Goal: Participate in discussion: Engage in conversation with other users on a specific topic

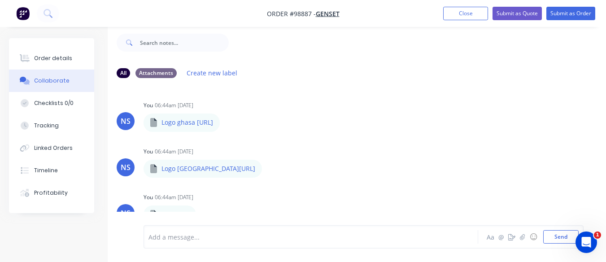
scroll to position [51, 0]
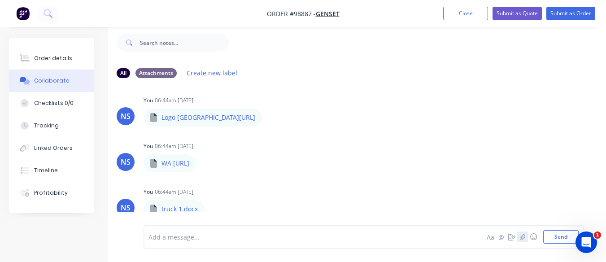
click at [524, 236] on icon "button" at bounding box center [522, 237] width 5 height 6
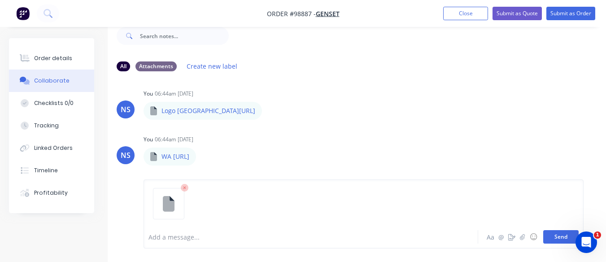
click at [553, 235] on button "Send" at bounding box center [560, 236] width 35 height 13
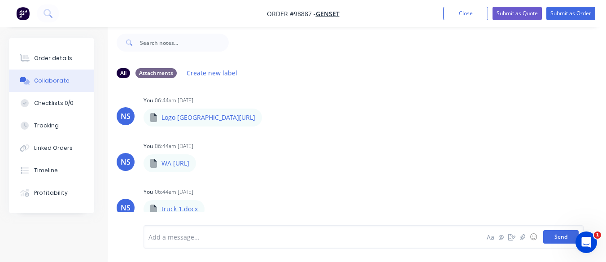
scroll to position [97, 0]
click at [172, 240] on div at bounding box center [310, 236] width 322 height 9
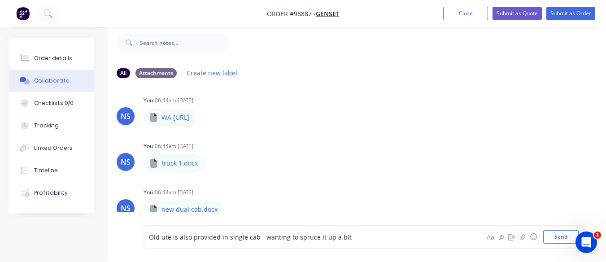
click at [259, 237] on span "Old ute is also provided in single cab - wanting to spruce it up a bit" at bounding box center [250, 237] width 203 height 9
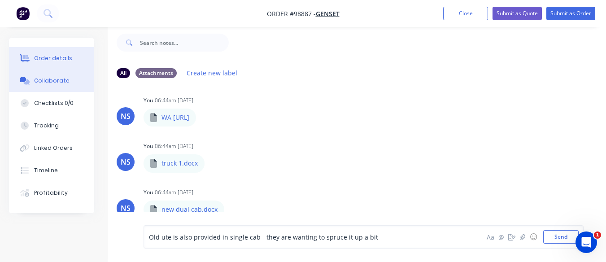
click at [50, 57] on div "Order details" at bounding box center [53, 58] width 38 height 8
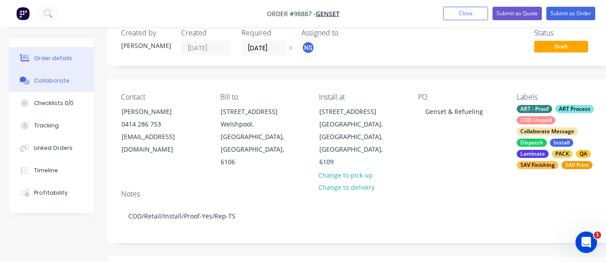
click at [57, 77] on div "Collaborate" at bounding box center [51, 81] width 35 height 8
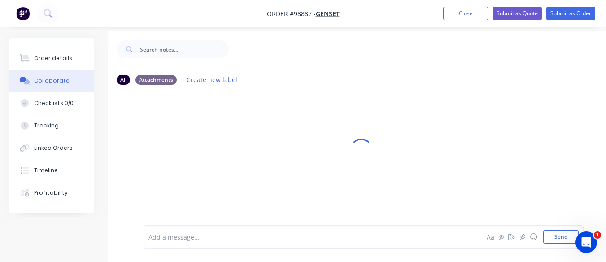
scroll to position [20, 0]
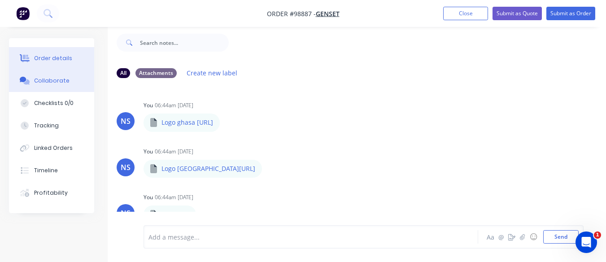
click at [60, 59] on div "Order details" at bounding box center [53, 58] width 38 height 8
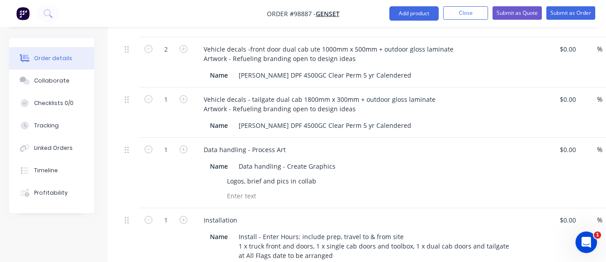
scroll to position [564, 0]
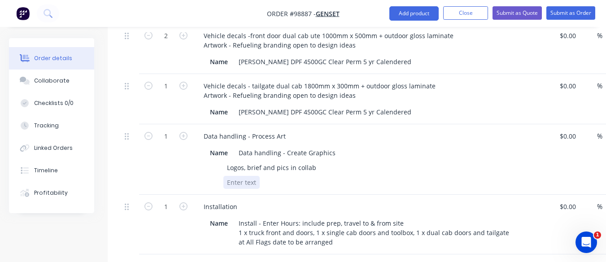
click at [249, 176] on div at bounding box center [241, 182] width 36 height 13
